Goal: Manage account settings

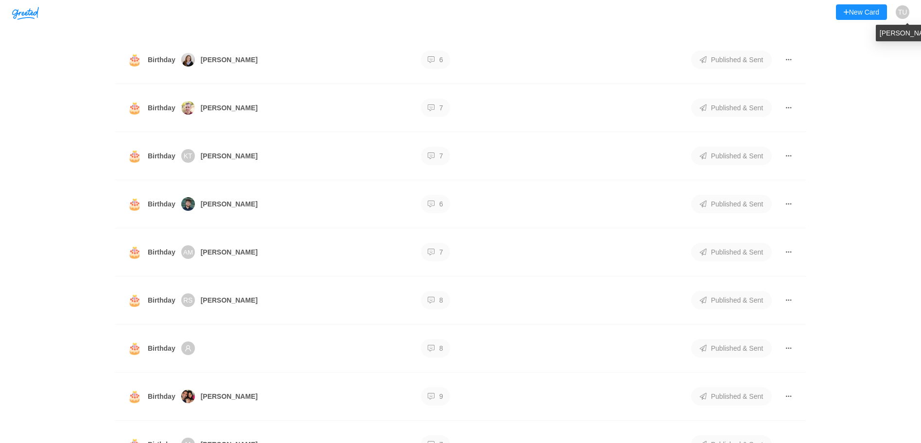
click at [900, 11] on span "TU" at bounding box center [902, 12] width 9 height 14
click at [877, 48] on li "Settings" at bounding box center [872, 50] width 66 height 18
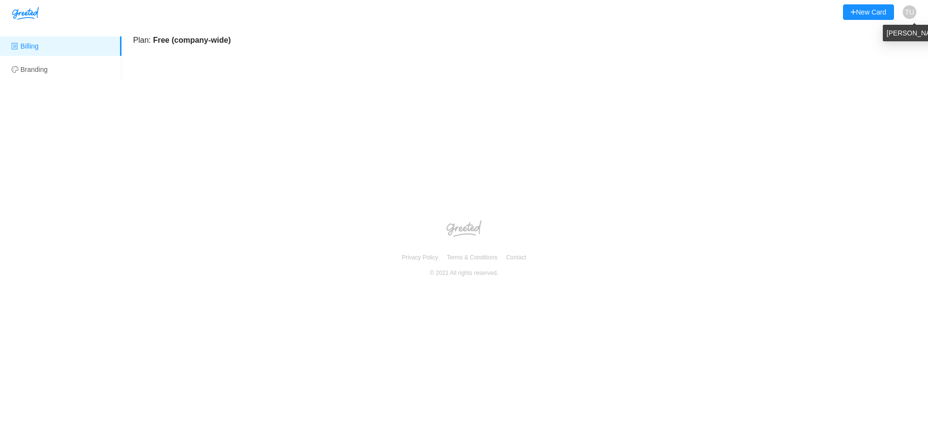
click at [911, 8] on span "TU" at bounding box center [909, 12] width 9 height 14
click at [869, 46] on li "Settings" at bounding box center [880, 50] width 66 height 18
click at [41, 69] on li "Branding" at bounding box center [60, 69] width 121 height 19
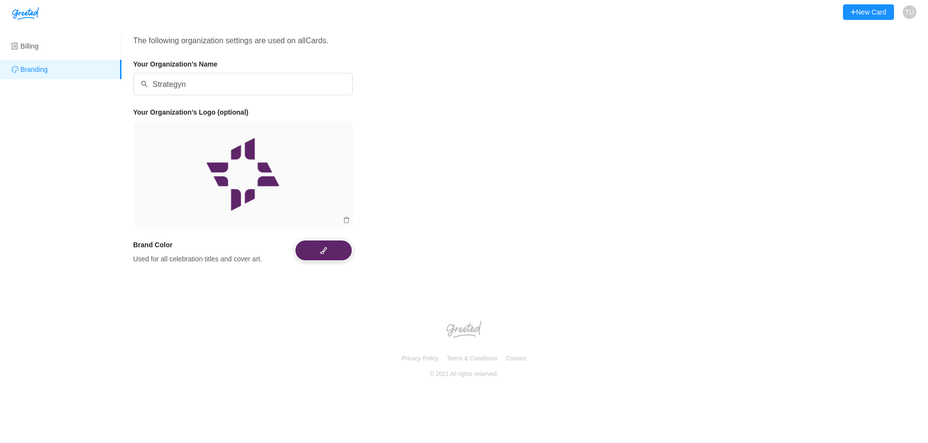
click at [26, 10] on img "button" at bounding box center [25, 13] width 27 height 13
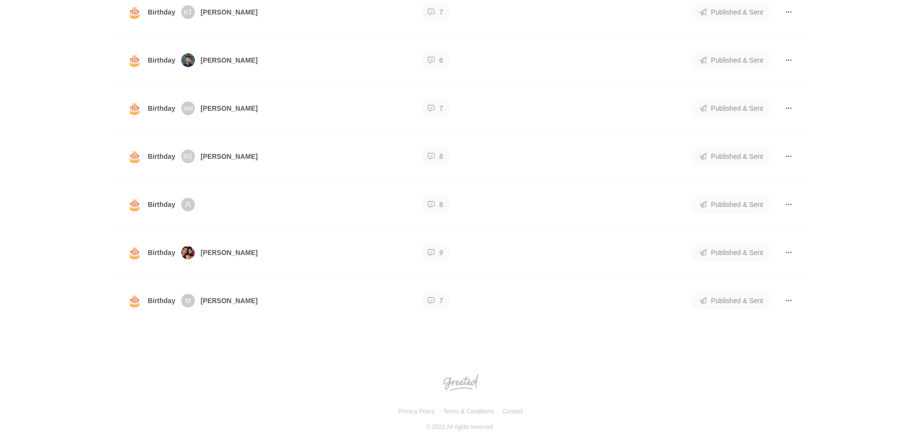
scroll to position [148, 0]
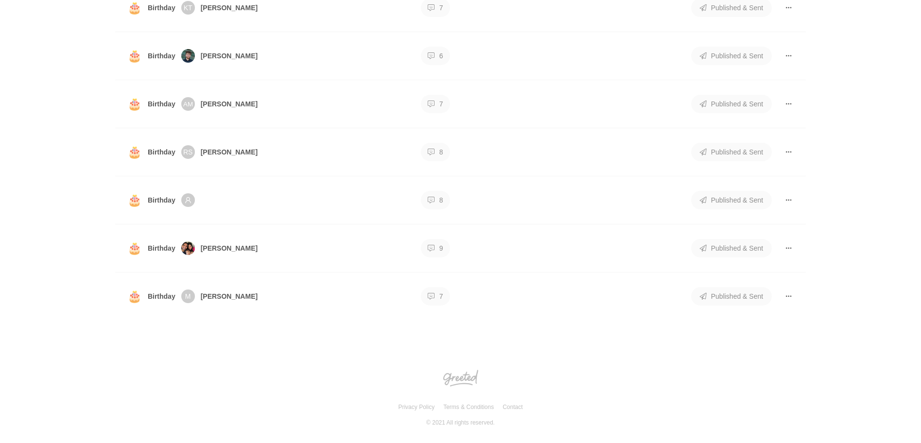
click at [239, 102] on span "[PERSON_NAME]" at bounding box center [229, 104] width 57 height 11
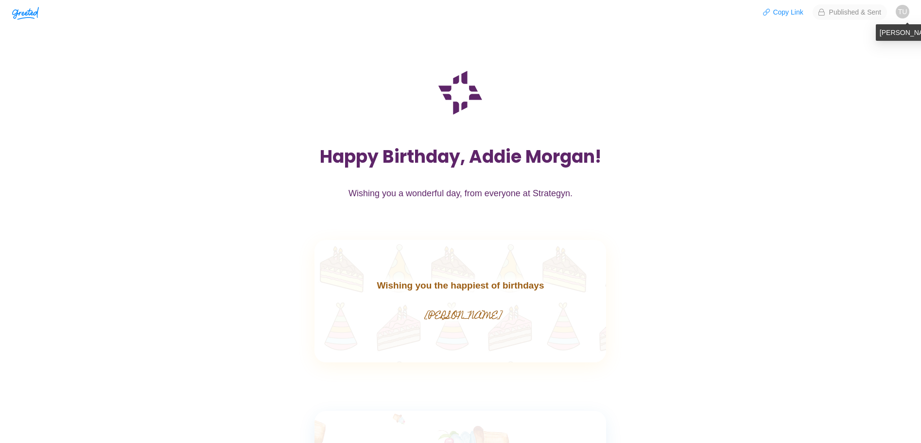
click at [902, 13] on span "TU" at bounding box center [902, 12] width 9 height 14
click at [874, 29] on li "Update Profile" at bounding box center [872, 31] width 66 height 18
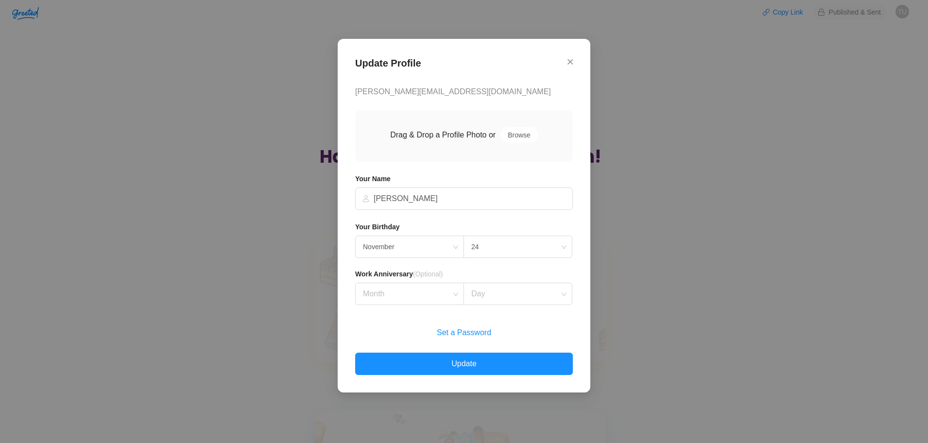
click at [418, 93] on p "tony@strategyn.com" at bounding box center [464, 92] width 218 height 12
click at [377, 93] on p "tony@strategyn.com" at bounding box center [464, 92] width 218 height 12
click at [571, 61] on icon "Close" at bounding box center [569, 61] width 5 height 9
